Goal: Task Accomplishment & Management: Manage account settings

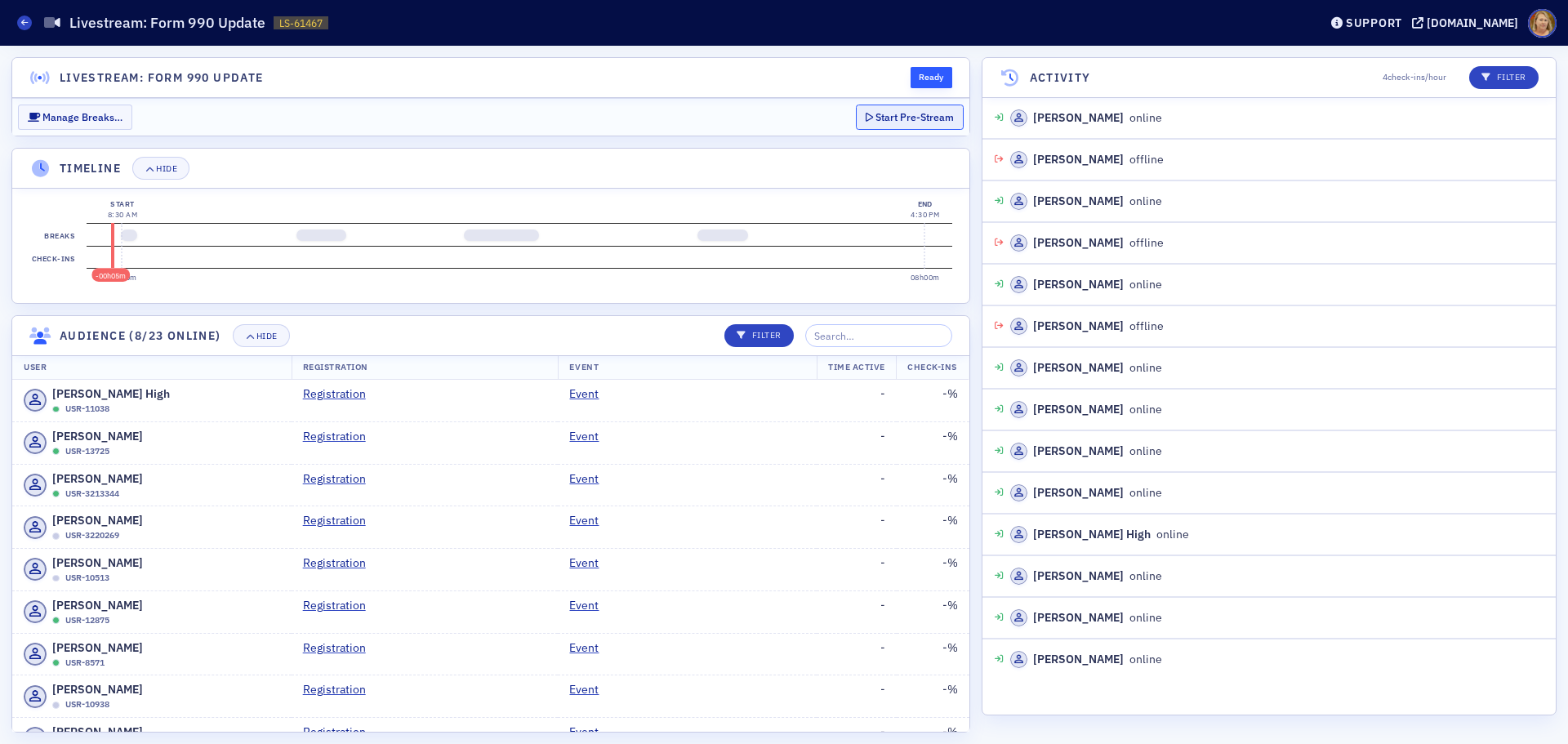
click at [890, 123] on button "Start Pre-Stream" at bounding box center [910, 117] width 108 height 26
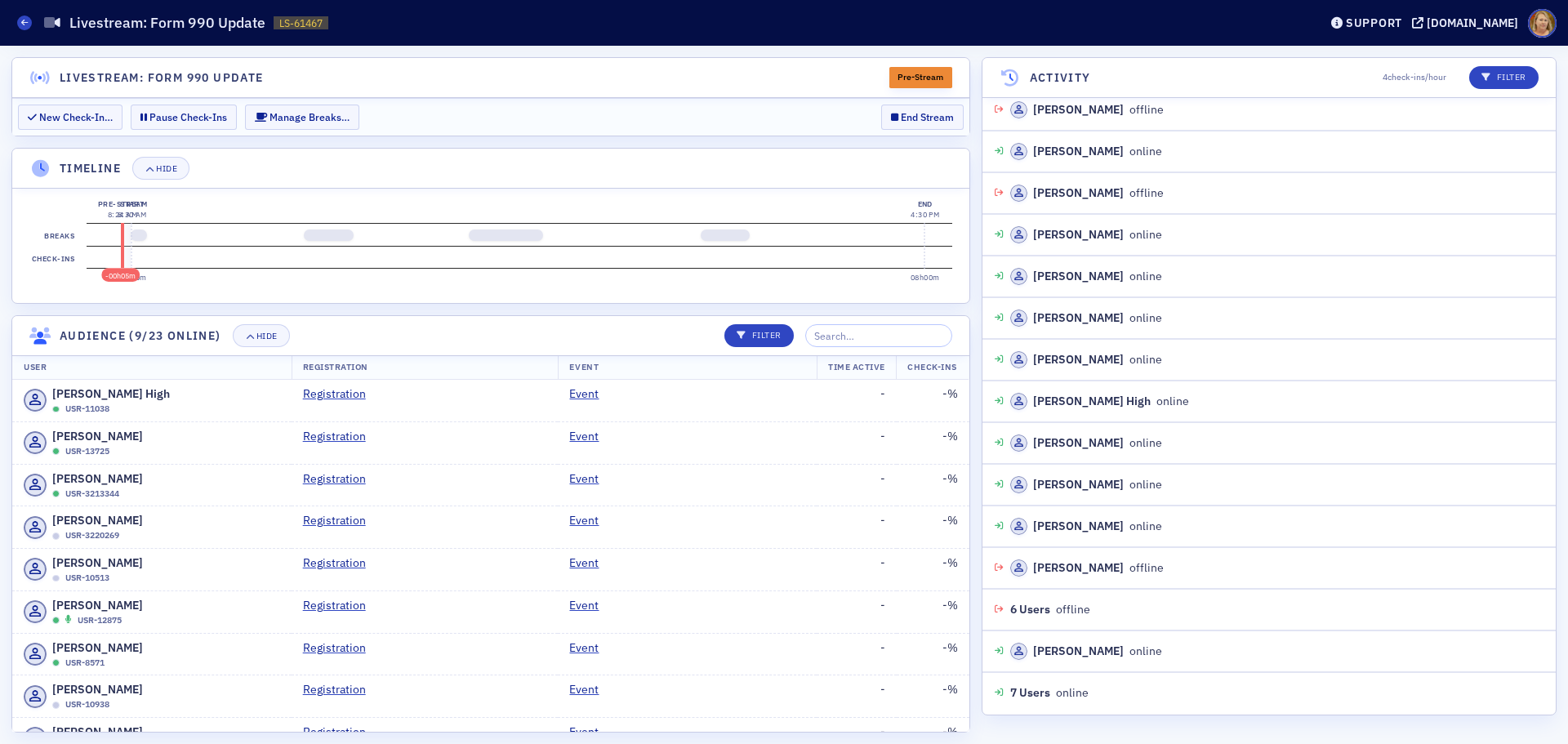
scroll to position [175, 0]
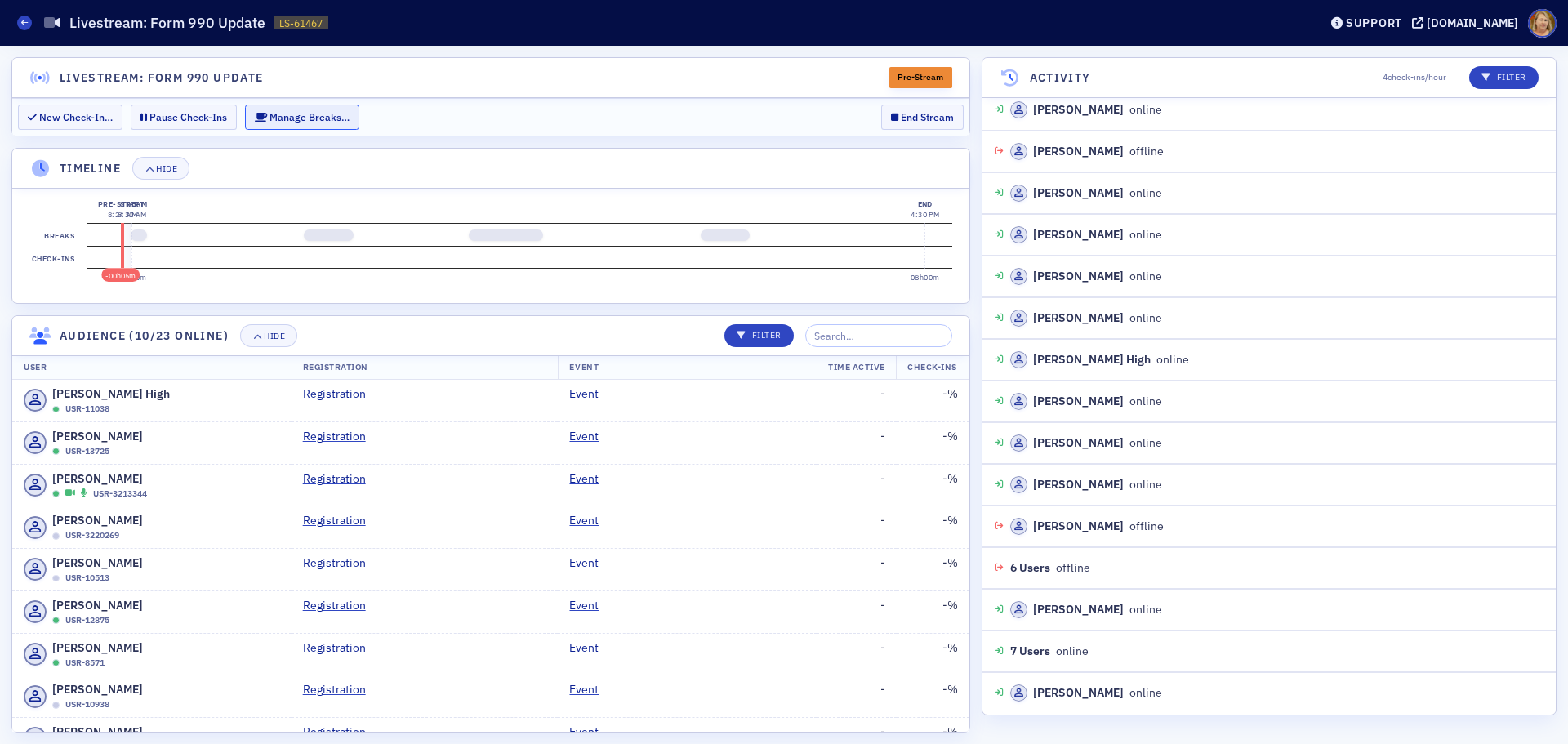
click at [306, 128] on button "Manage Breaks…" at bounding box center [302, 117] width 115 height 26
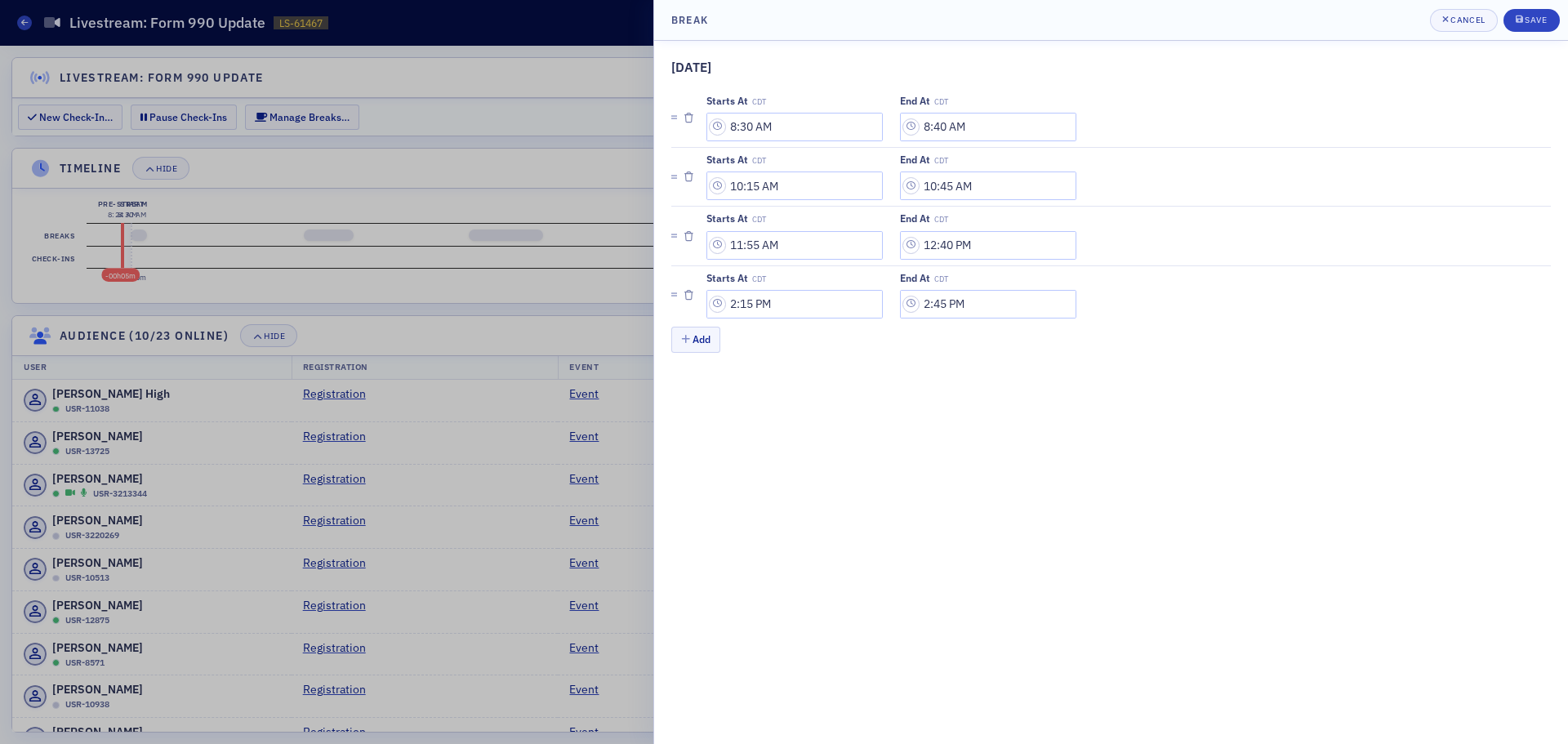
click at [605, 68] on div at bounding box center [784, 372] width 1568 height 744
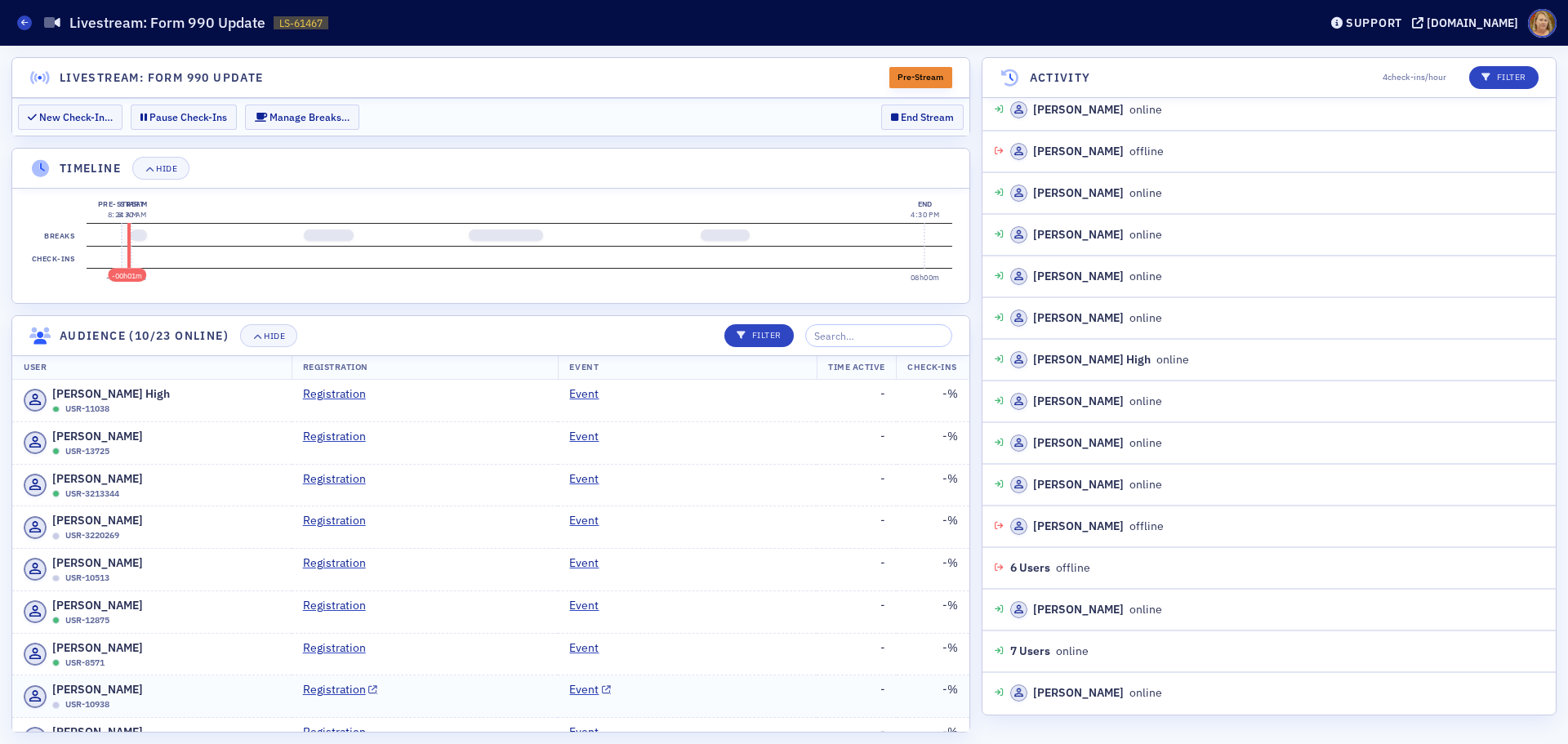
scroll to position [217, 0]
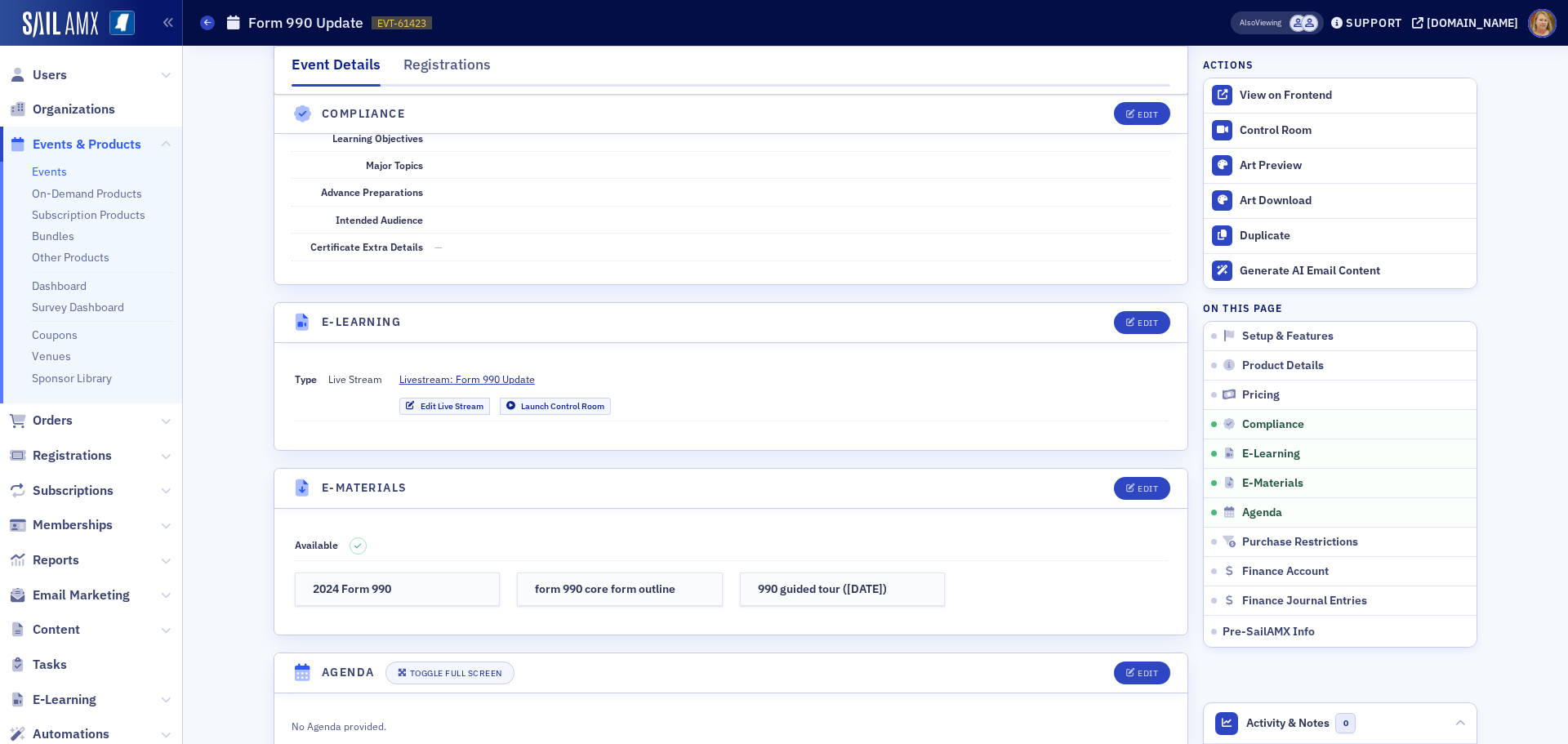
scroll to position [1960, 0]
click at [517, 378] on span "Livestream: Form 990 Update" at bounding box center [467, 378] width 136 height 15
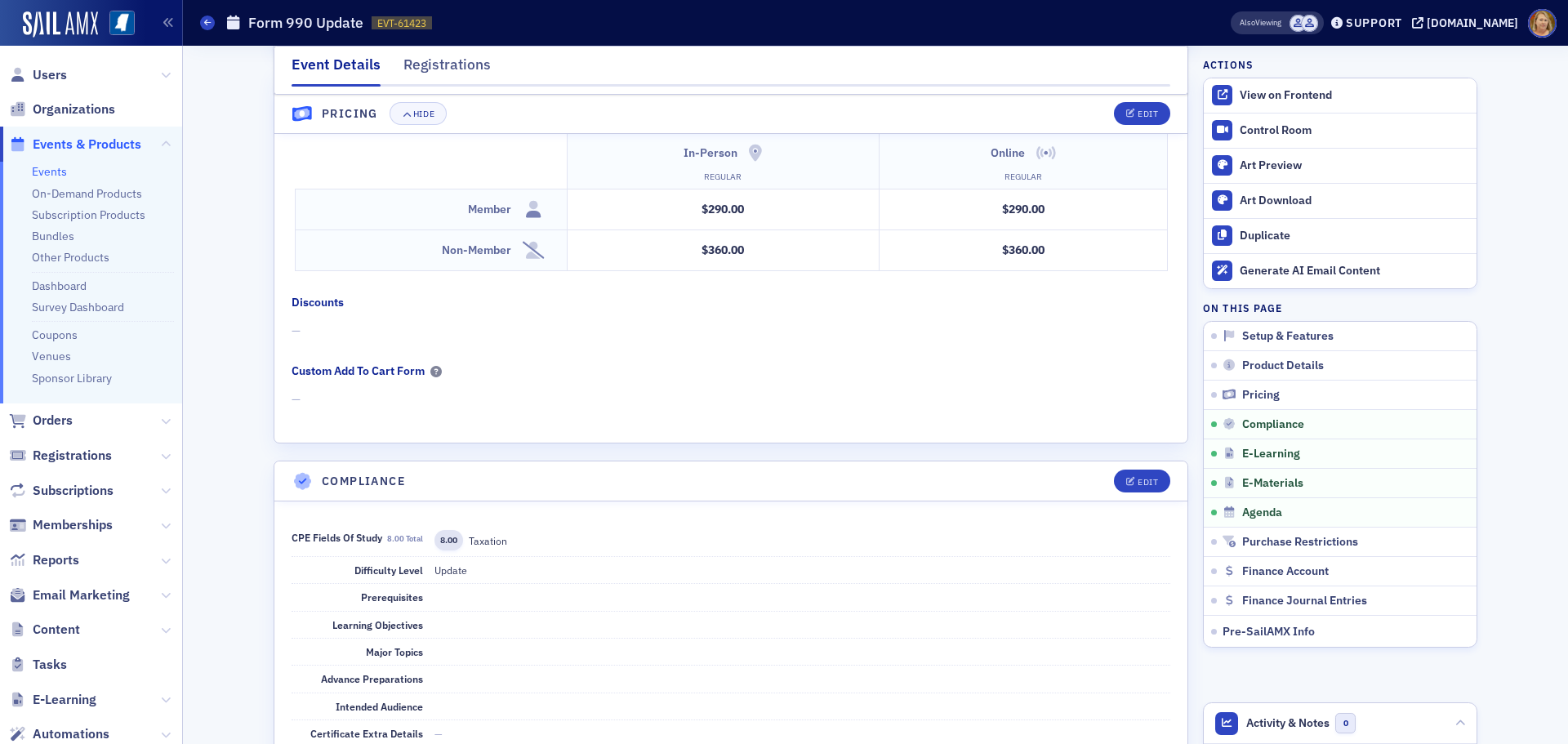
scroll to position [1470, 0]
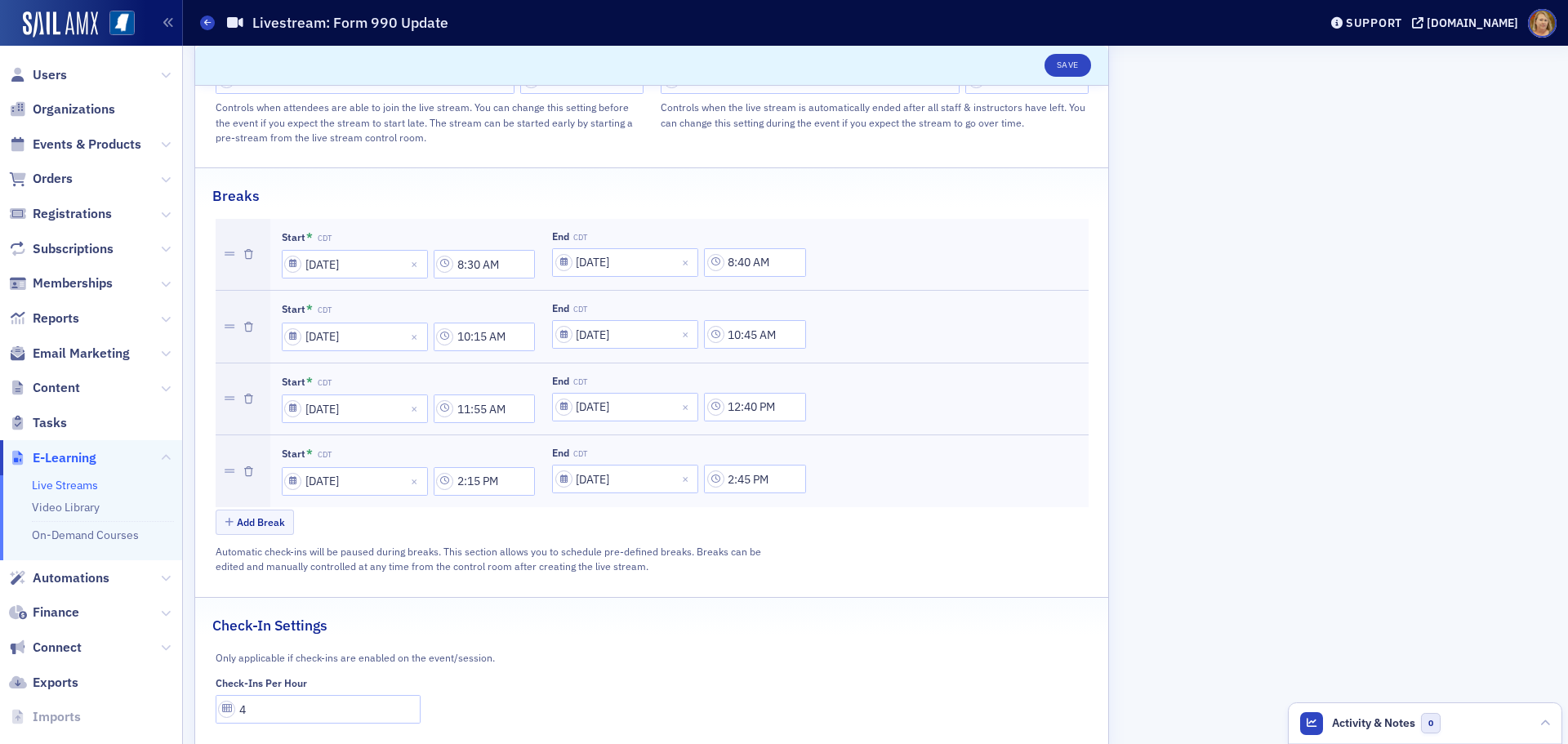
scroll to position [931, 0]
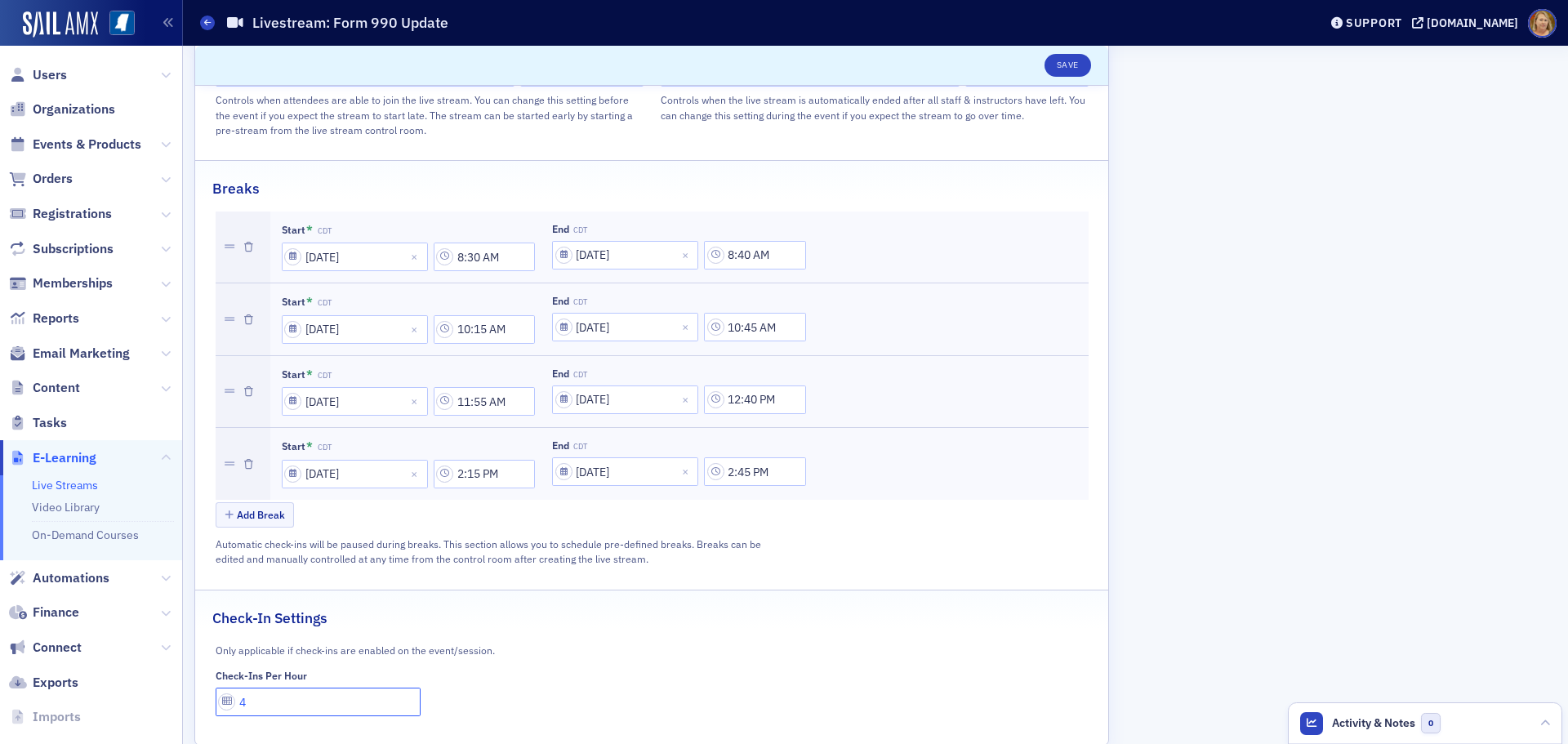
click at [256, 688] on input "4" at bounding box center [319, 702] width 206 height 28
type input "1"
click at [1066, 63] on button "Save" at bounding box center [1067, 65] width 47 height 23
